Goal: Information Seeking & Learning: Find specific page/section

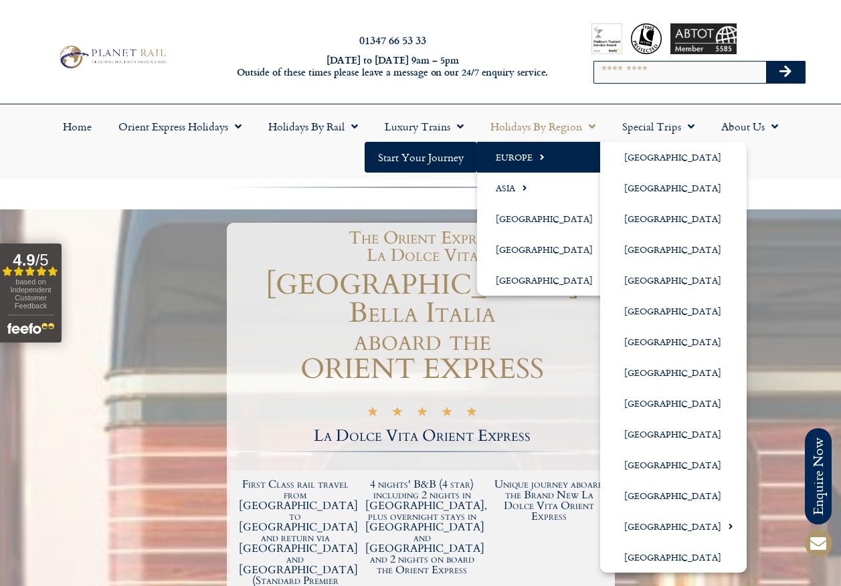
click at [530, 152] on link "Europe" at bounding box center [547, 157] width 141 height 31
click at [530, 154] on link "Europe" at bounding box center [547, 157] width 141 height 31
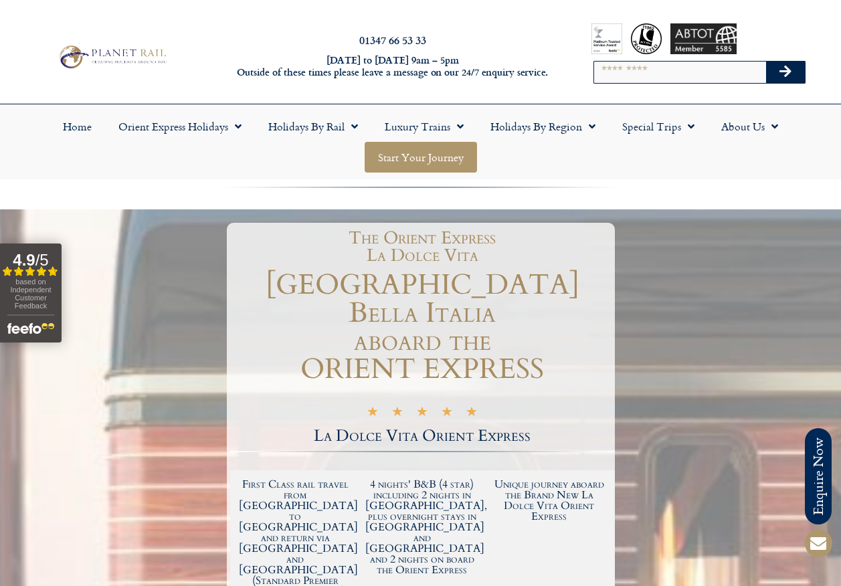
click at [429, 156] on link "Start your Journey" at bounding box center [421, 157] width 112 height 31
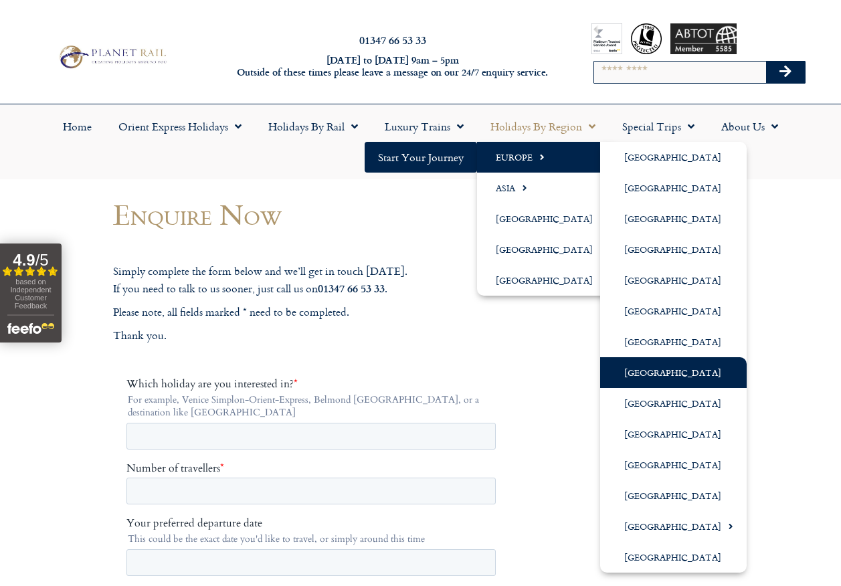
click at [632, 368] on link "[GEOGRAPHIC_DATA]" at bounding box center [673, 372] width 146 height 31
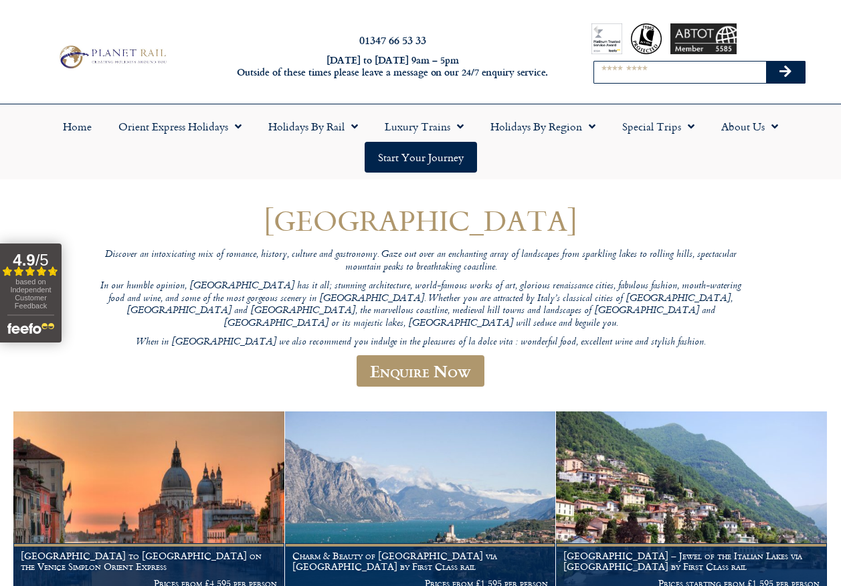
click at [603, 69] on input "Search" at bounding box center [680, 72] width 173 height 21
type input "*****"
click at [792, 71] on button "Search" at bounding box center [785, 72] width 39 height 21
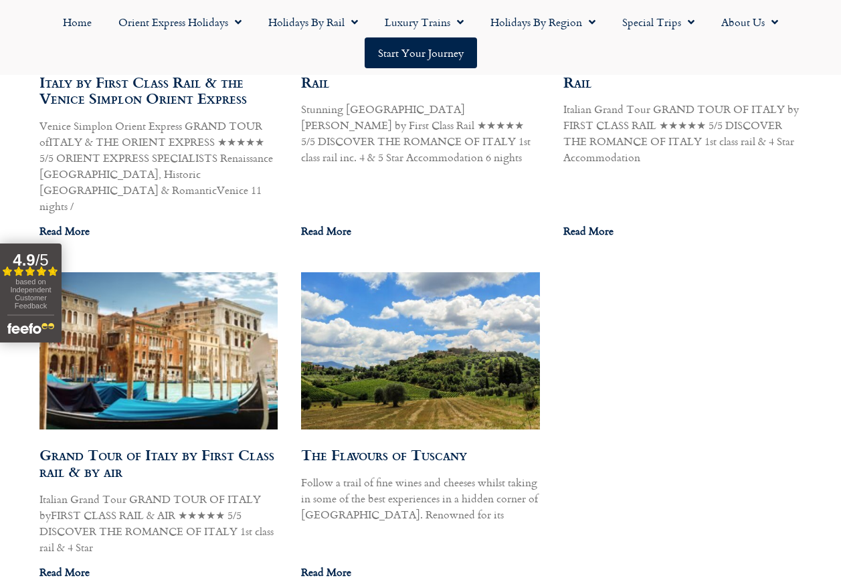
scroll to position [2274, 0]
